Goal: Navigation & Orientation: Find specific page/section

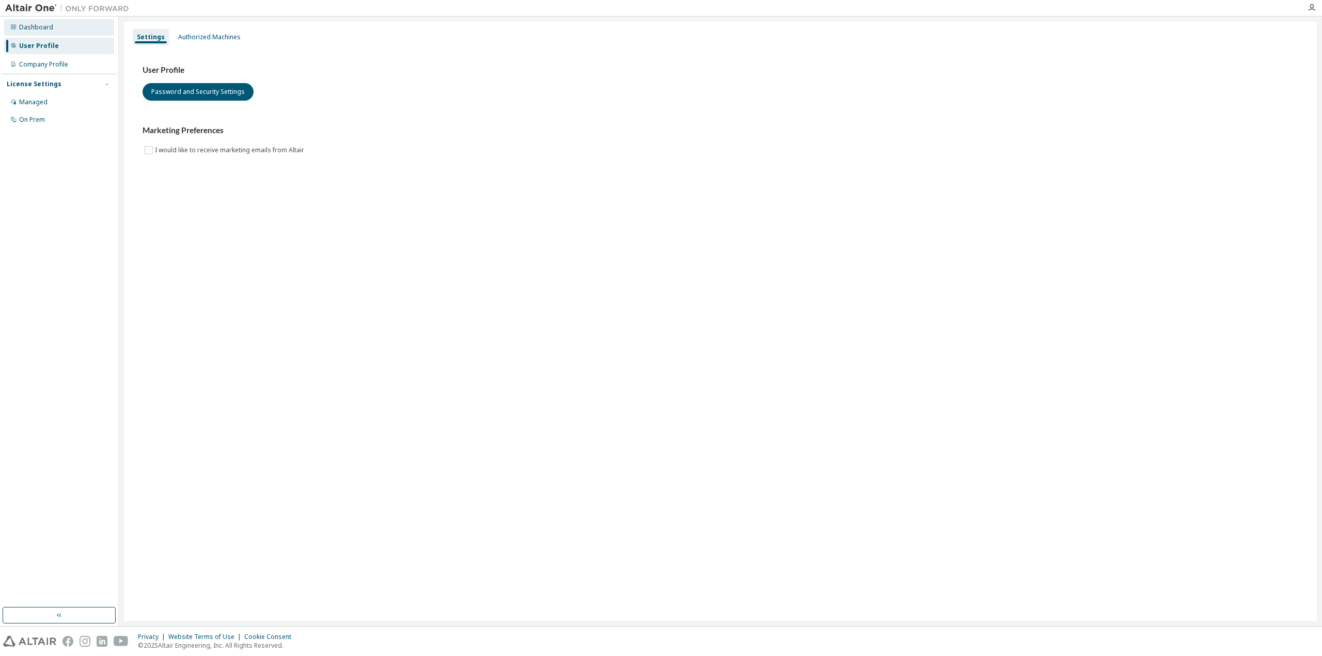
click at [42, 35] on div "Dashboard" at bounding box center [59, 27] width 110 height 17
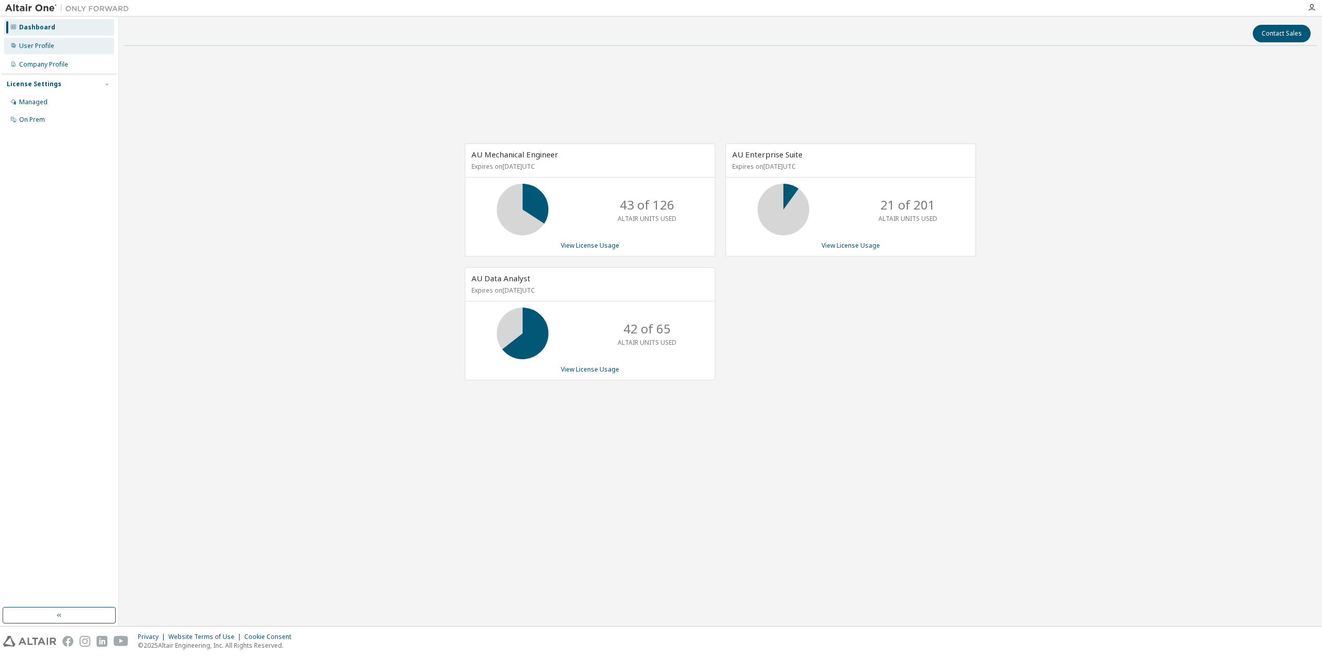
click at [55, 50] on div "User Profile" at bounding box center [59, 46] width 110 height 17
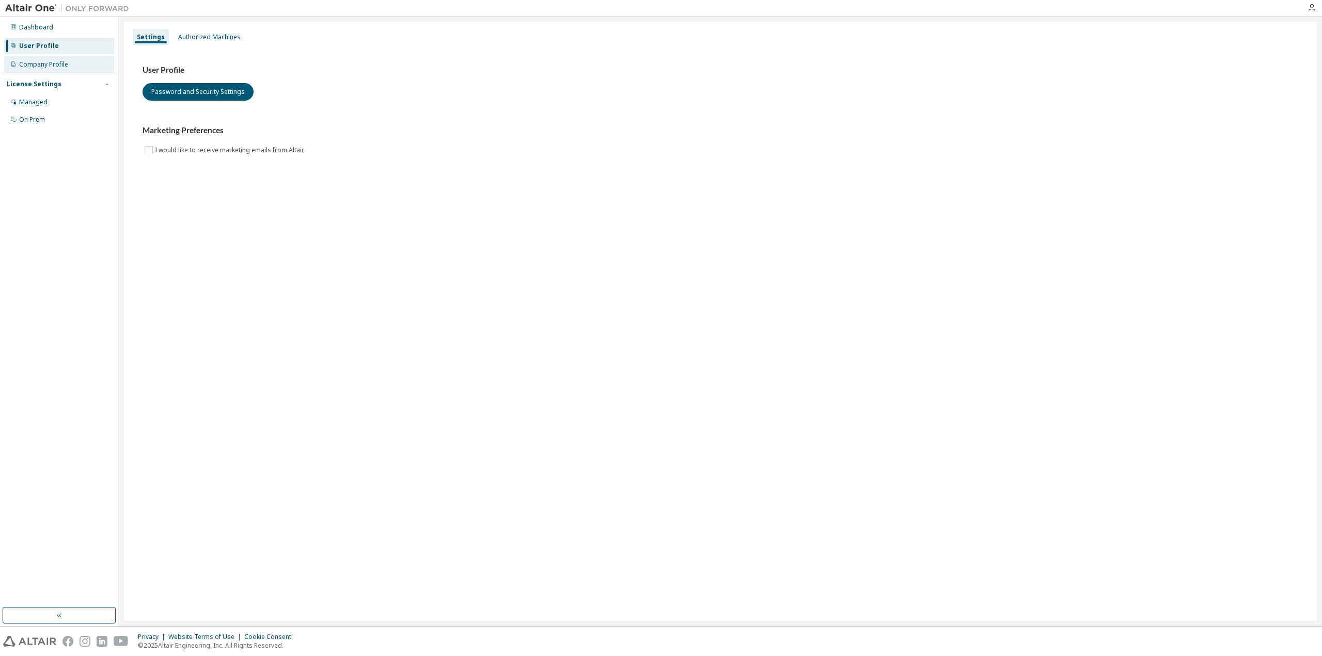
click at [58, 60] on div "Company Profile" at bounding box center [43, 64] width 49 height 8
